Goal: Information Seeking & Learning: Learn about a topic

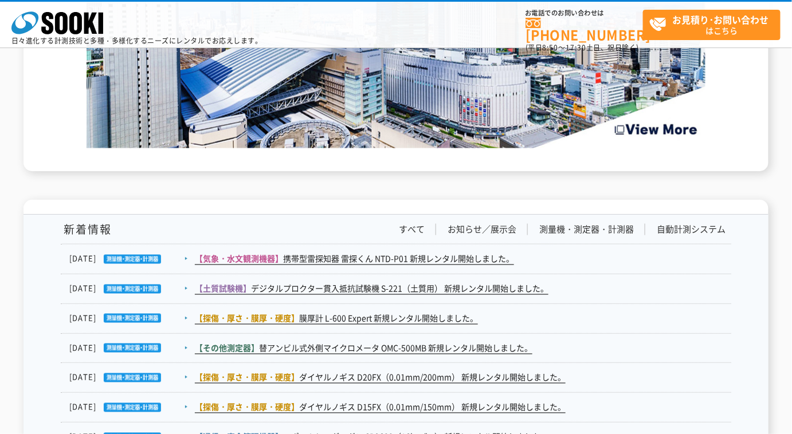
scroll to position [2161, 0]
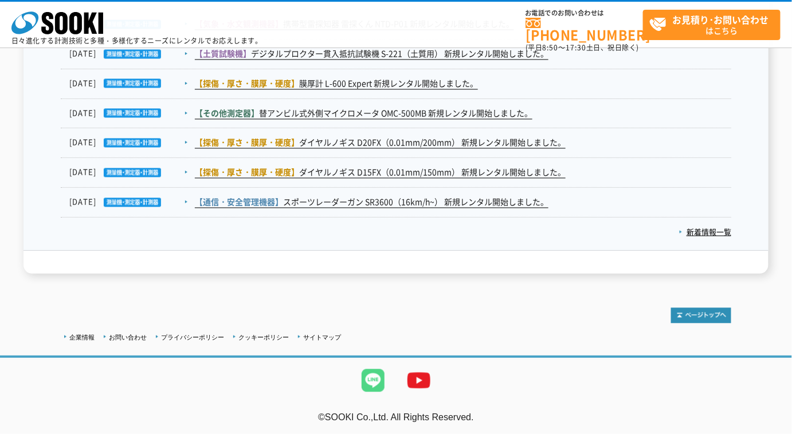
click at [369, 380] on img at bounding box center [373, 381] width 46 height 46
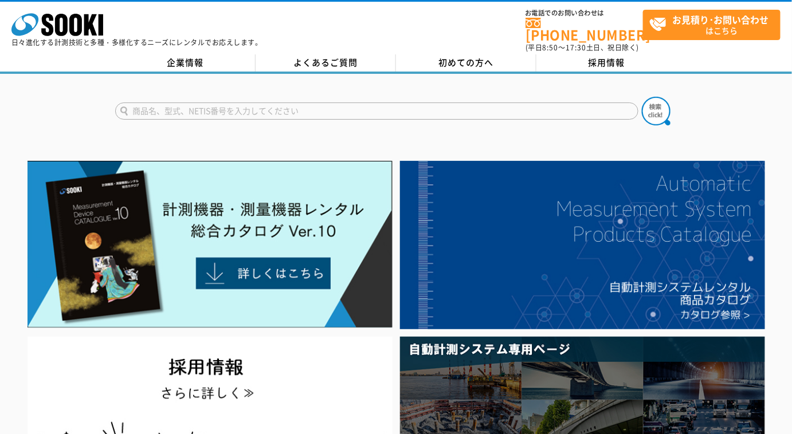
click at [246, 104] on input "text" at bounding box center [376, 111] width 523 height 17
type input "カオカラ"
click at [641, 97] on button at bounding box center [655, 111] width 29 height 29
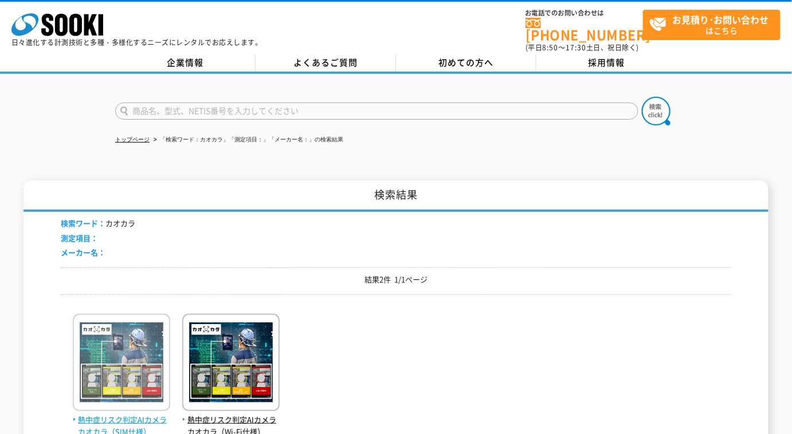
scroll to position [104, 0]
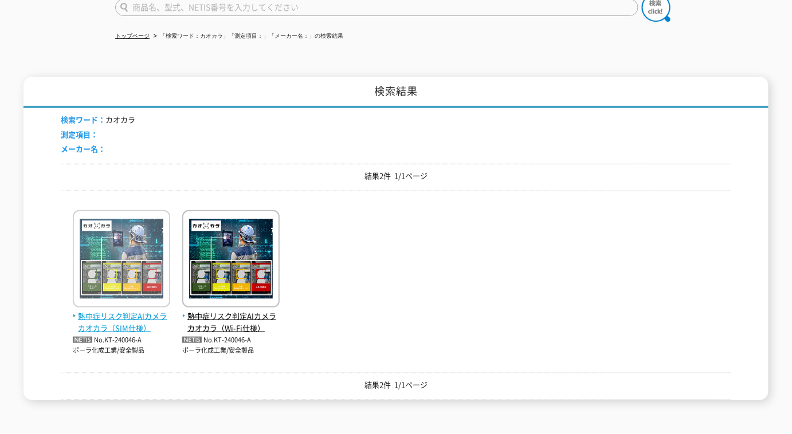
click at [116, 316] on span "熱中症リスク判定AIカメラ カオカラ（SIM仕様）" at bounding box center [121, 322] width 97 height 24
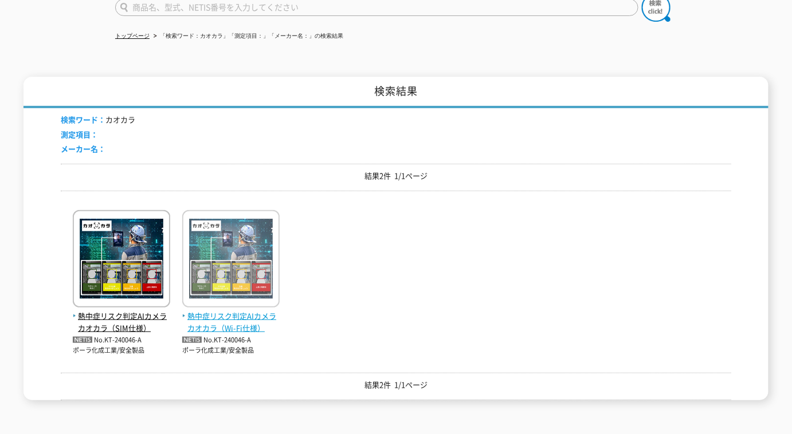
click at [207, 310] on span "熱中症リスク判定AIカメラ カオカラ（Wi-Fi仕様）" at bounding box center [230, 322] width 97 height 24
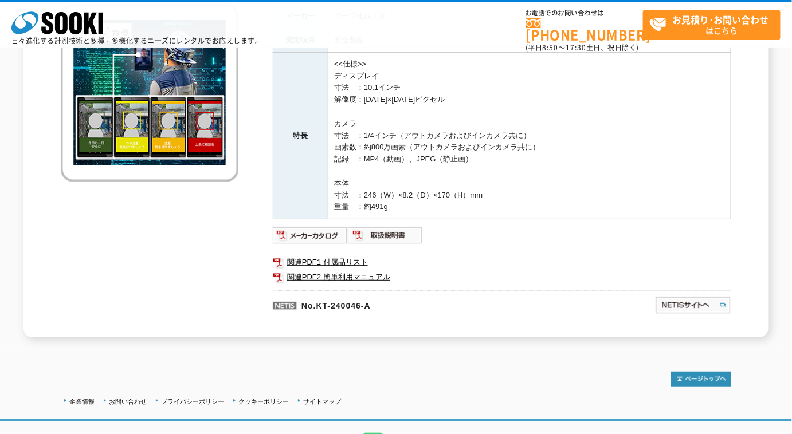
scroll to position [52, 0]
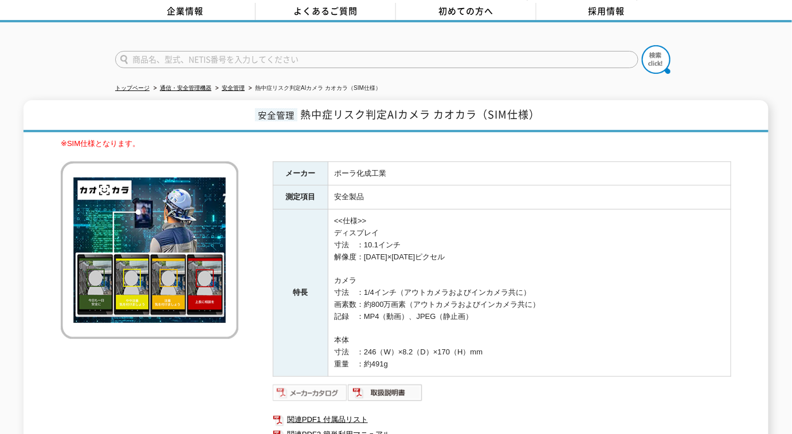
click at [323, 384] on img at bounding box center [310, 393] width 75 height 18
click at [360, 384] on img at bounding box center [385, 393] width 75 height 18
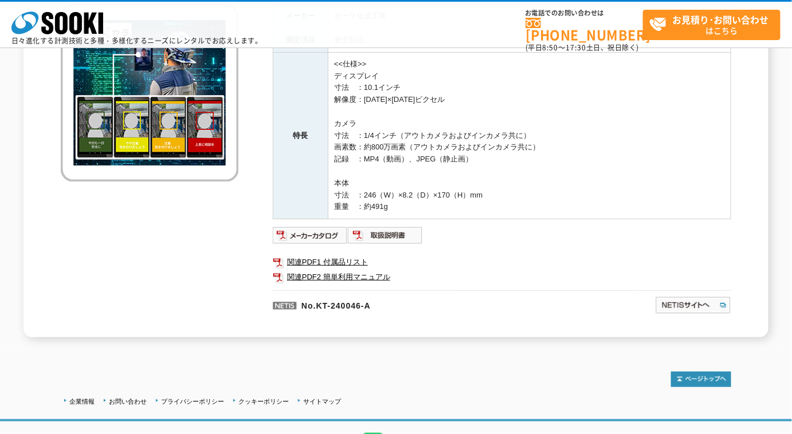
scroll to position [208, 0]
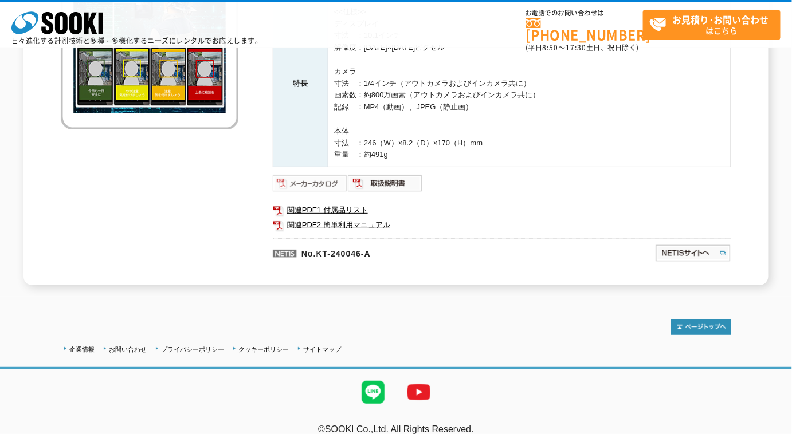
click at [330, 185] on img at bounding box center [310, 183] width 75 height 18
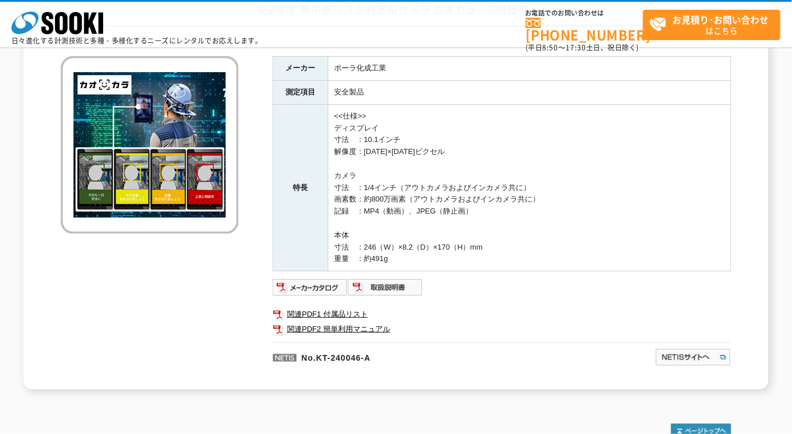
scroll to position [52, 0]
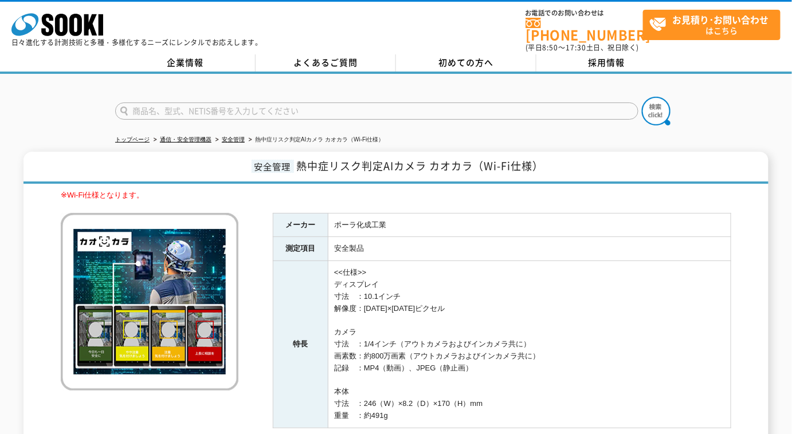
click at [301, 158] on h1 "安全管理 熱中症リスク判定AIカメラ カオカラ（Wi-Fi仕様）" at bounding box center [395, 168] width 745 height 32
drag, startPoint x: 301, startPoint y: 158, endPoint x: 470, endPoint y: 165, distance: 169.7
click at [470, 165] on span "熱中症リスク判定AIカメラ カオカラ（Wi-Fi仕様）" at bounding box center [420, 165] width 247 height 15
copy span "熱中症リスク判定AIカメラ カオカラ"
click at [236, 103] on input "text" at bounding box center [376, 111] width 523 height 17
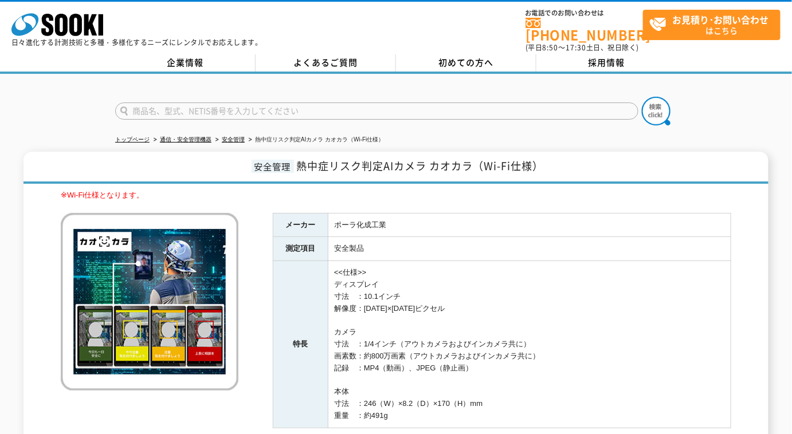
click at [236, 103] on input "text" at bounding box center [376, 111] width 523 height 17
type input "740"
click at [328, 103] on input "740" at bounding box center [376, 111] width 523 height 17
click at [656, 101] on img at bounding box center [655, 111] width 29 height 29
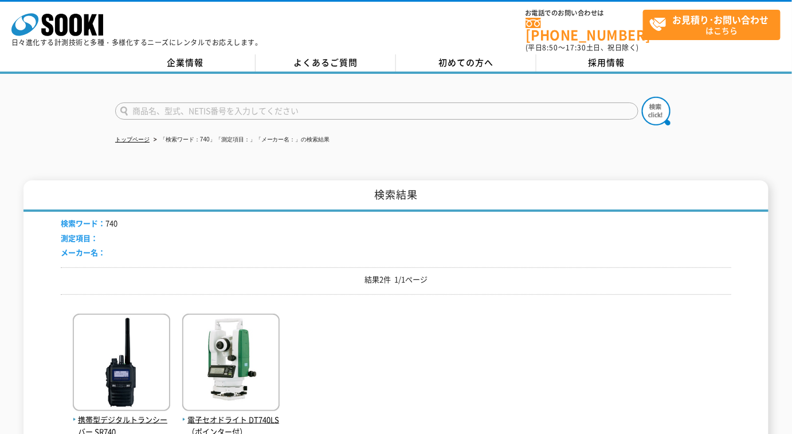
click at [198, 103] on input "text" at bounding box center [376, 111] width 523 height 17
type input "商品名、型式、NETIS番号を入力してください"
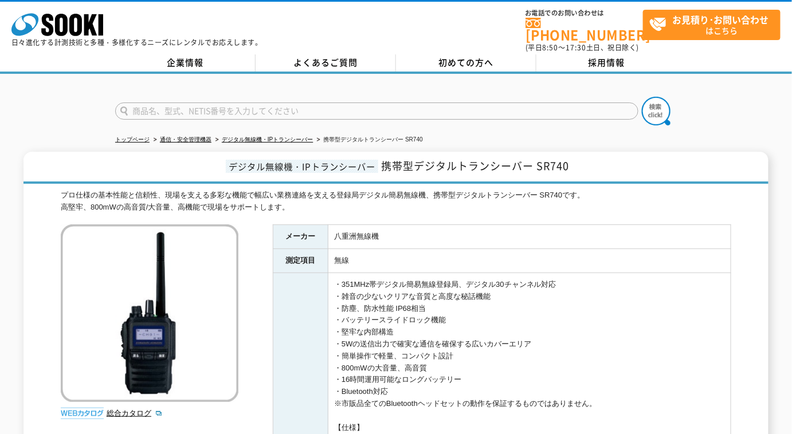
click at [296, 103] on input "text" at bounding box center [376, 111] width 523 height 17
type input "SR"
click at [650, 97] on img at bounding box center [655, 111] width 29 height 29
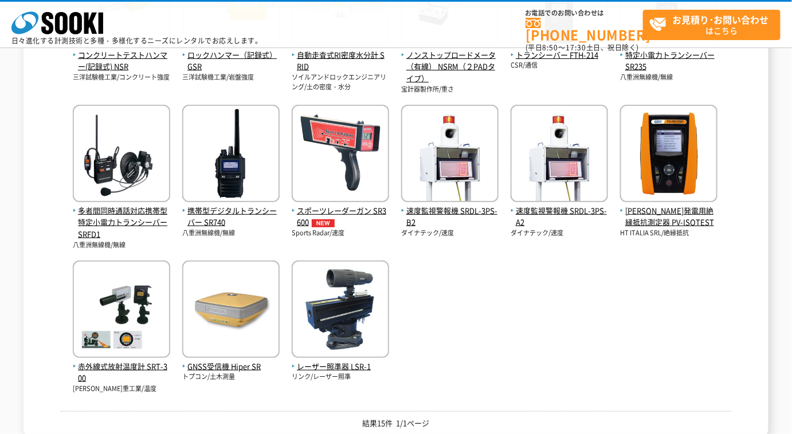
scroll to position [364, 0]
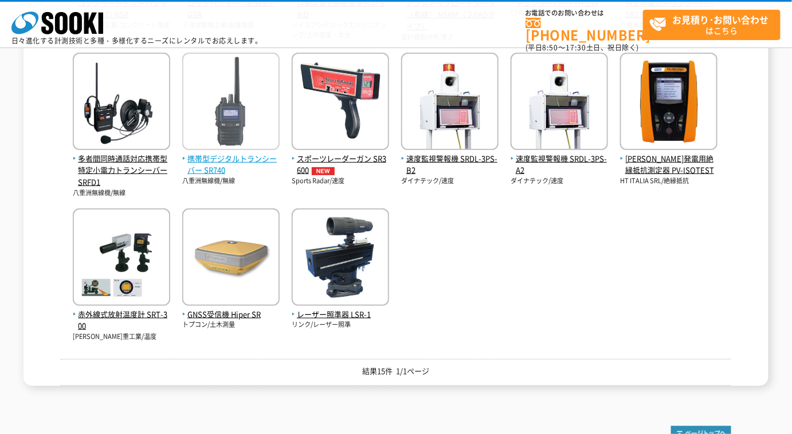
click at [258, 161] on span "携帯型デジタルトランシーバー SR740" at bounding box center [230, 165] width 97 height 24
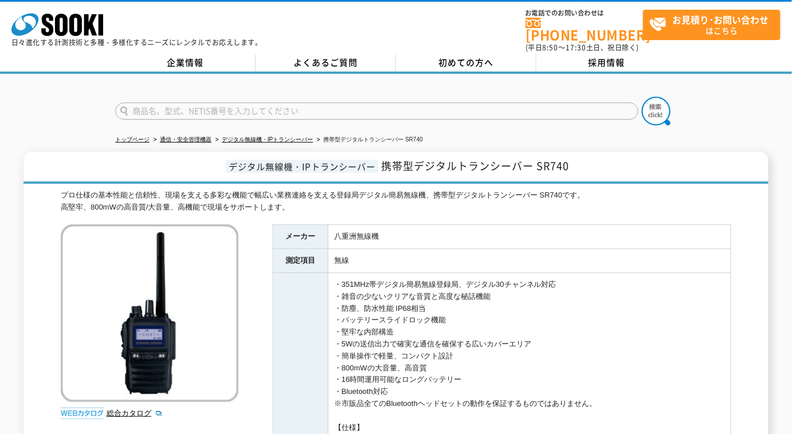
scroll to position [208, 0]
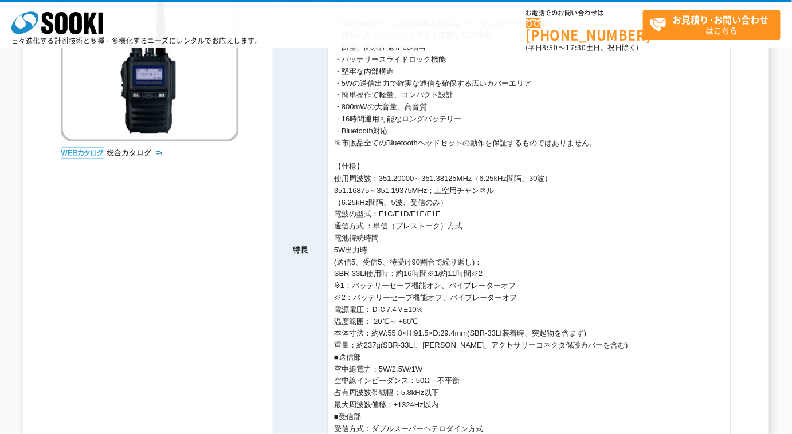
drag, startPoint x: 702, startPoint y: 276, endPoint x: 687, endPoint y: 274, distance: 15.0
click at [702, 276] on td "・351MHz帯デジタル簡易無線登録局、デジタル30チャンネル対応 ・雑音の少ないクリアな音質と高度な秘話機能 ・防塵、防水性能 IP68相当 ・バッテリース…" at bounding box center [529, 250] width 403 height 477
